Goal: Navigation & Orientation: Find specific page/section

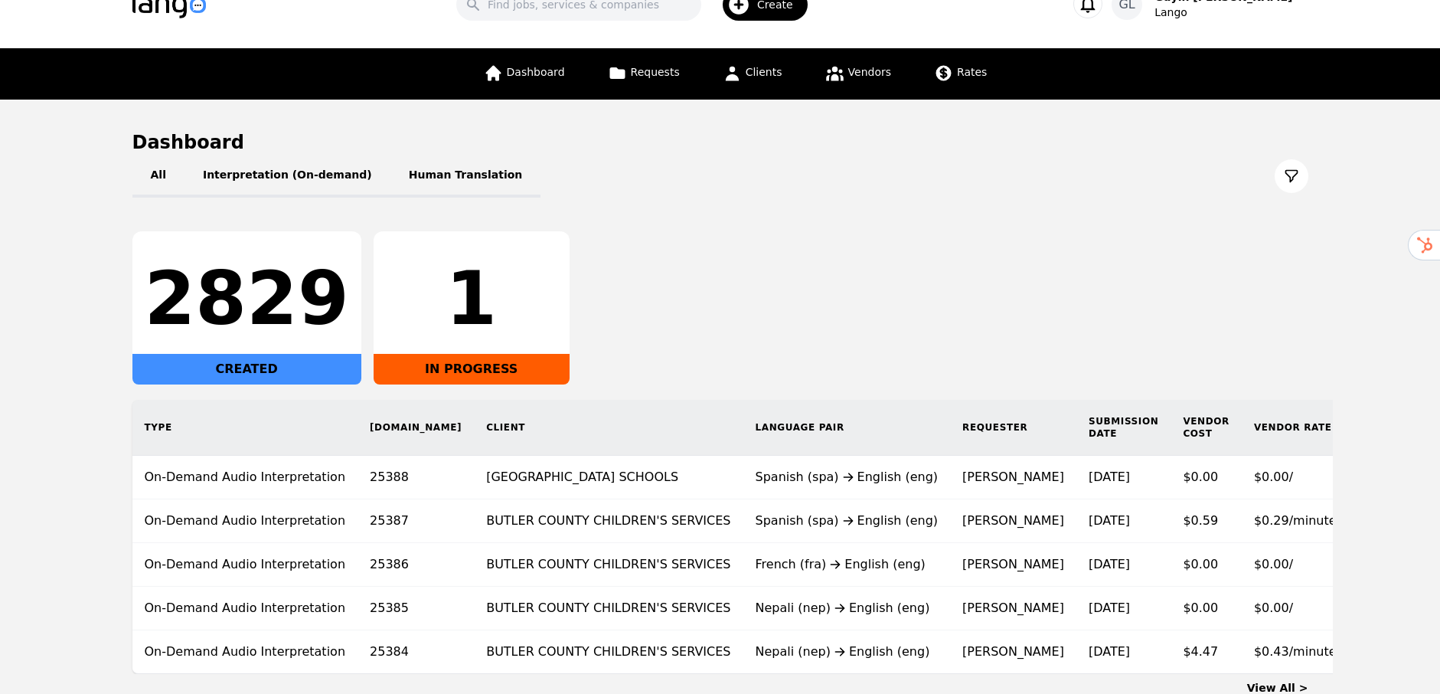
scroll to position [153, 0]
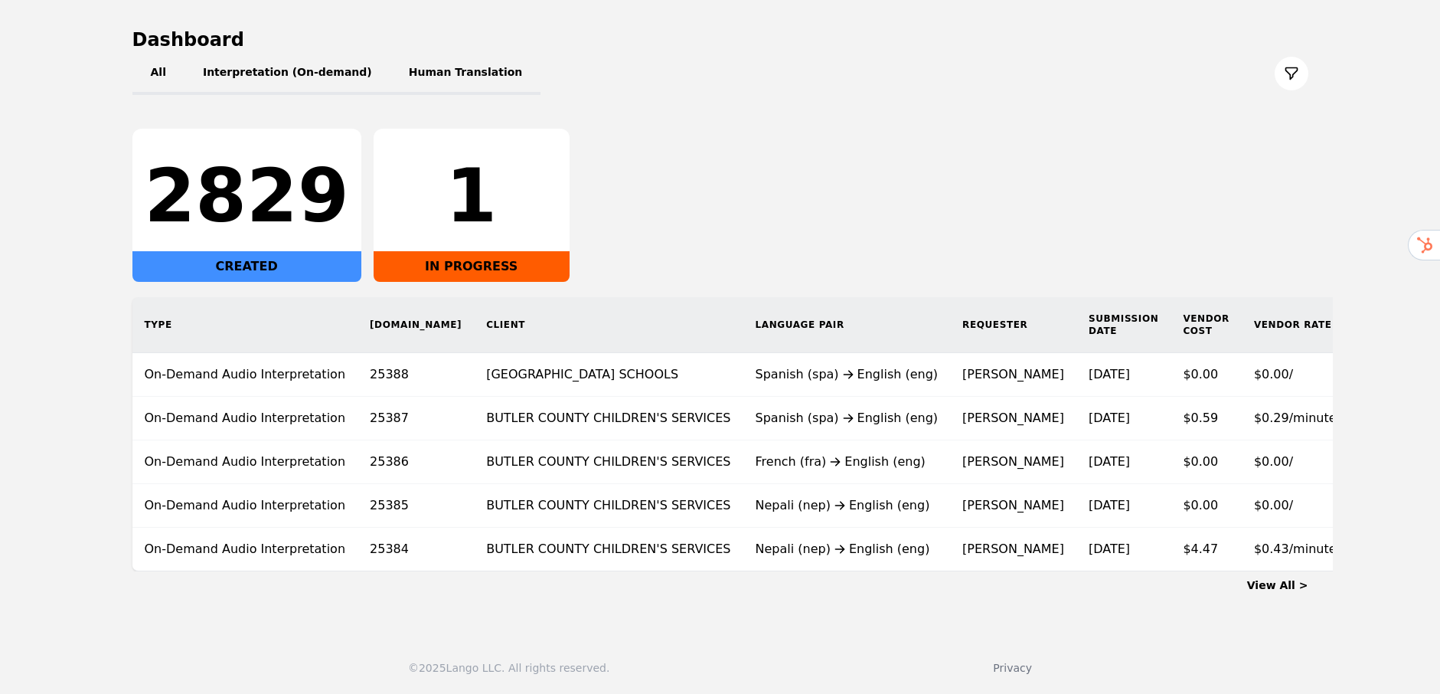
click at [1294, 586] on link "View All >" at bounding box center [1277, 585] width 61 height 12
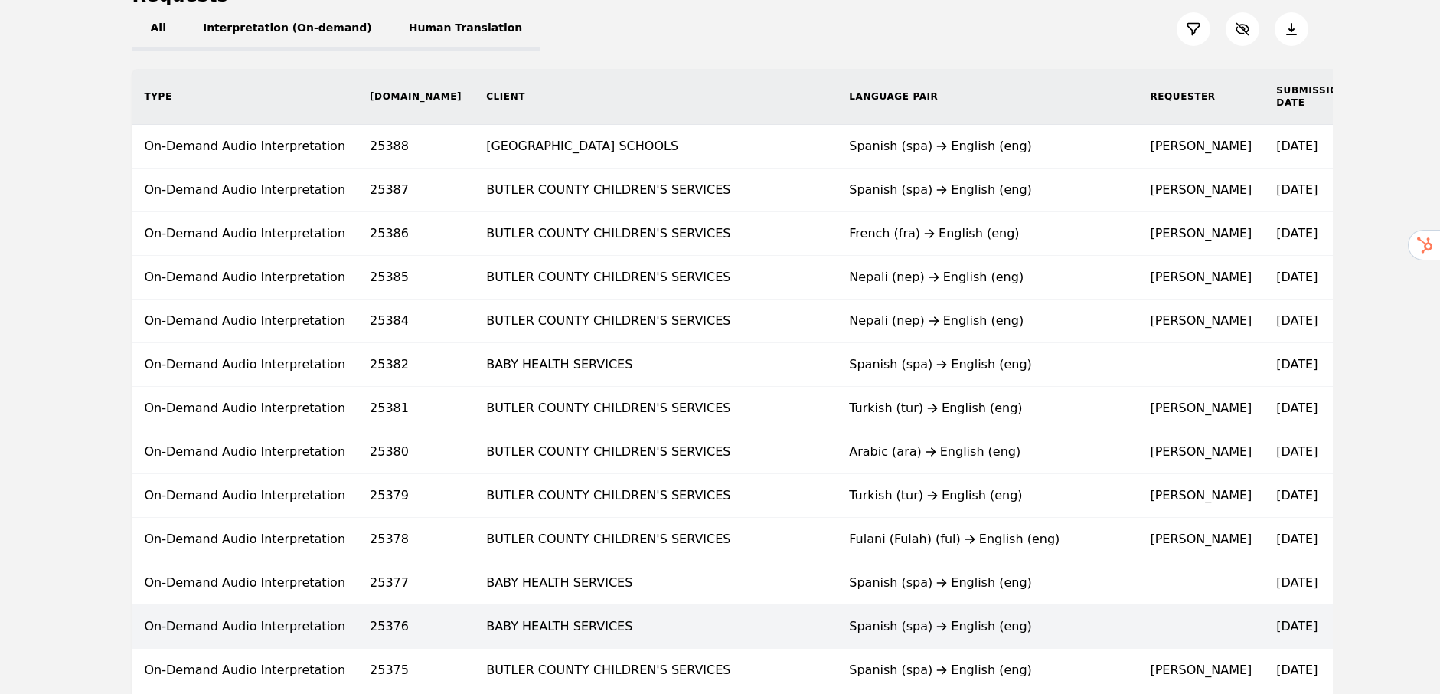
scroll to position [277, 0]
